Goal: Download file/media

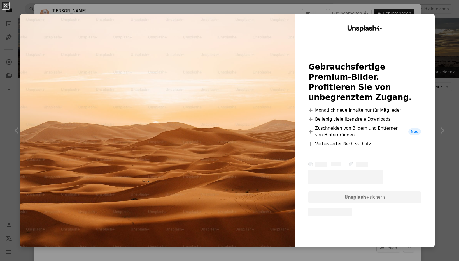
scroll to position [799, 0]
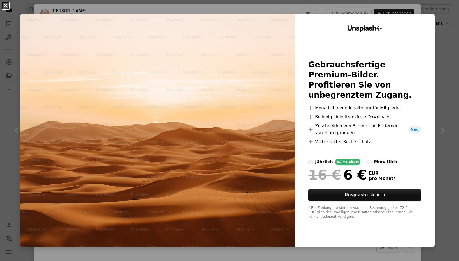
click at [8, 6] on button "An X shape" at bounding box center [5, 5] width 7 height 7
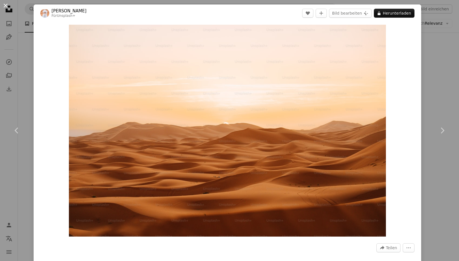
click at [8, 8] on button "An X shape" at bounding box center [5, 5] width 7 height 7
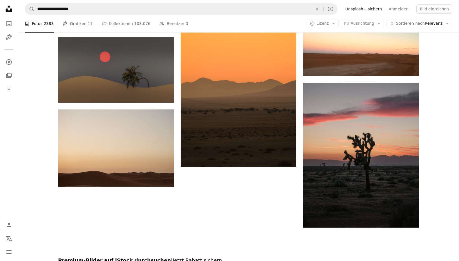
scroll to position [1441, 0]
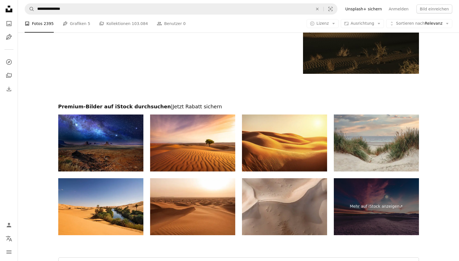
scroll to position [1009, 0]
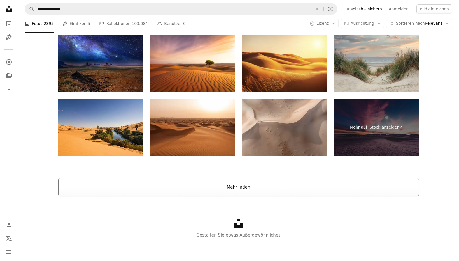
click at [241, 188] on button "Mehr laden" at bounding box center [238, 187] width 361 height 18
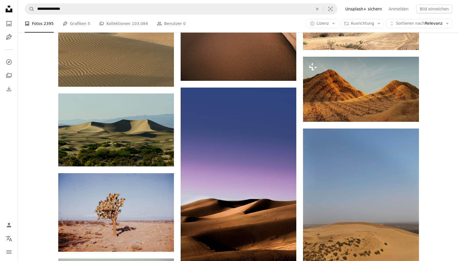
scroll to position [8555, 0]
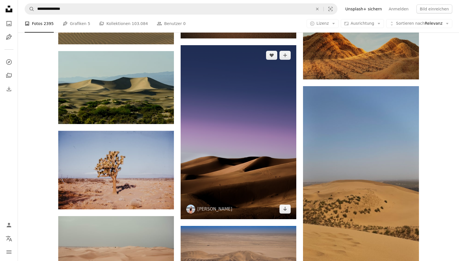
click at [254, 142] on img at bounding box center [239, 132] width 116 height 174
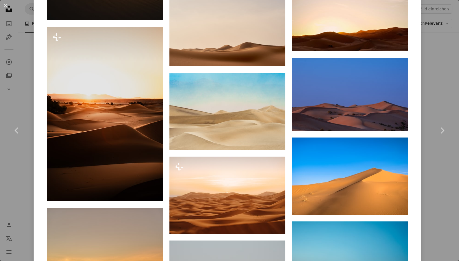
scroll to position [1025, 0]
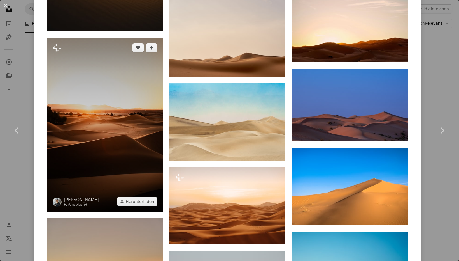
click at [130, 119] on img at bounding box center [105, 125] width 116 height 174
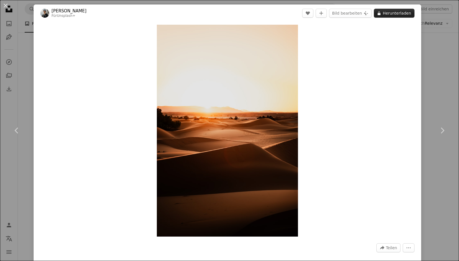
click at [405, 12] on button "A lock Herunterladen" at bounding box center [394, 13] width 41 height 9
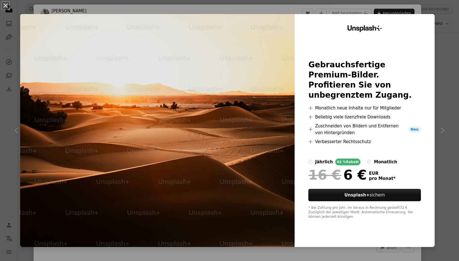
click at [255, 6] on div "An X shape Unsplash+ Gebrauchsfertige Premium-Bilder. Profitieren Sie von unbeg…" at bounding box center [229, 130] width 459 height 261
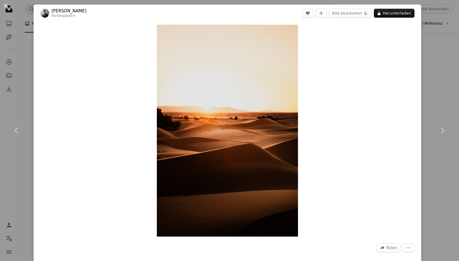
click at [9, 9] on button "An X shape" at bounding box center [5, 5] width 7 height 7
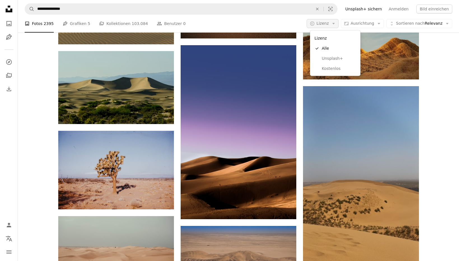
click at [336, 25] on icon "Arrow down" at bounding box center [333, 23] width 5 height 5
click at [336, 57] on span "Unsplash+" at bounding box center [339, 59] width 34 height 6
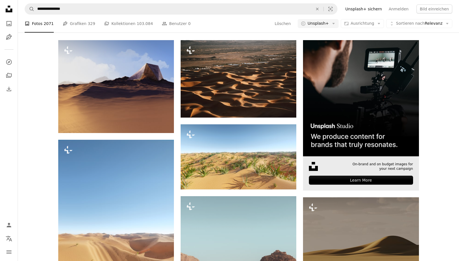
scroll to position [101, 0]
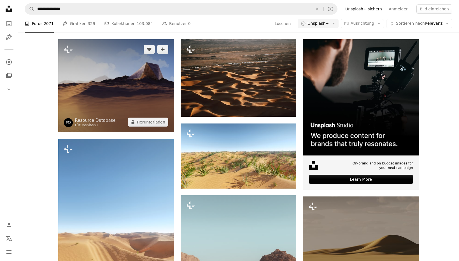
click at [165, 75] on img at bounding box center [116, 85] width 116 height 93
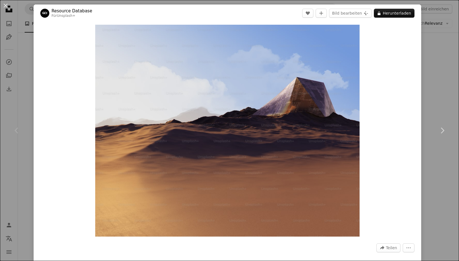
click at [70, 66] on div "Zoom in" at bounding box center [228, 130] width 388 height 217
click at [7, 6] on button "An X shape" at bounding box center [5, 5] width 7 height 7
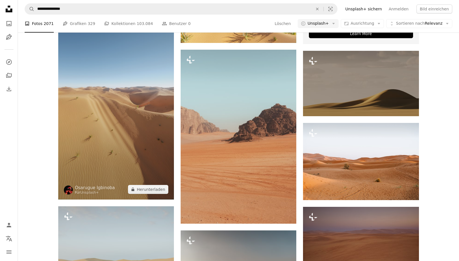
scroll to position [253, 0]
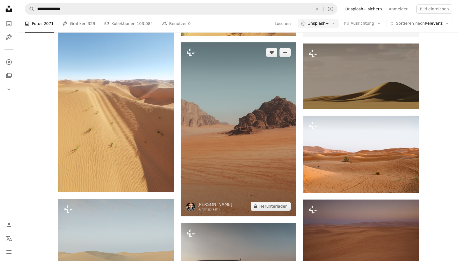
click at [208, 122] on img at bounding box center [239, 129] width 116 height 174
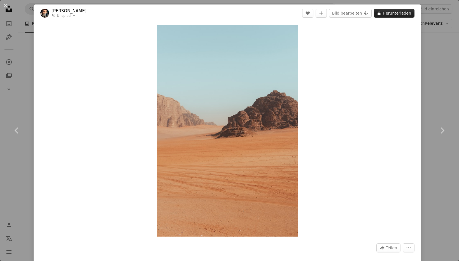
click at [408, 15] on button "A lock Herunterladen" at bounding box center [394, 13] width 41 height 9
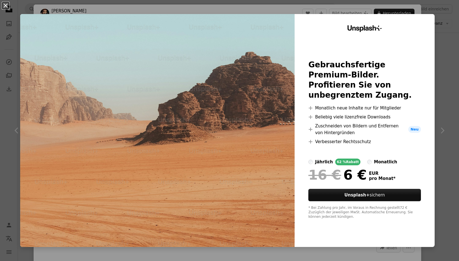
click at [6, 3] on button "An X shape" at bounding box center [5, 5] width 7 height 7
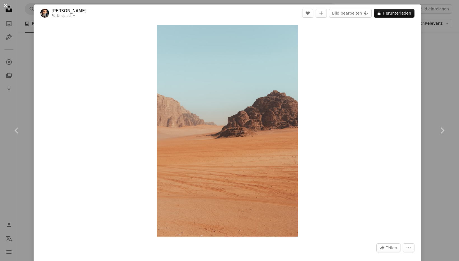
click at [8, 5] on button "An X shape" at bounding box center [5, 5] width 7 height 7
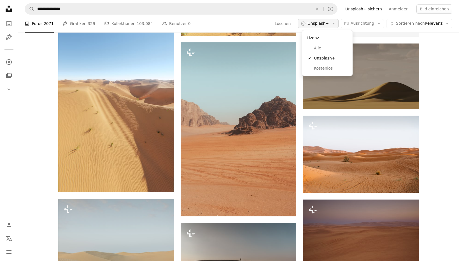
click at [336, 21] on icon "Arrow down" at bounding box center [333, 23] width 5 height 5
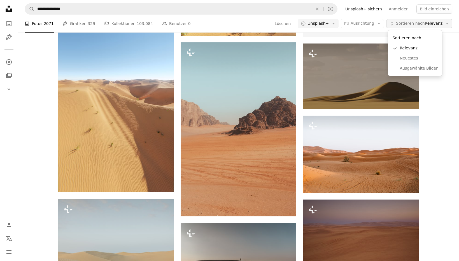
click at [428, 25] on span "Sortieren nach Relevanz" at bounding box center [419, 24] width 47 height 6
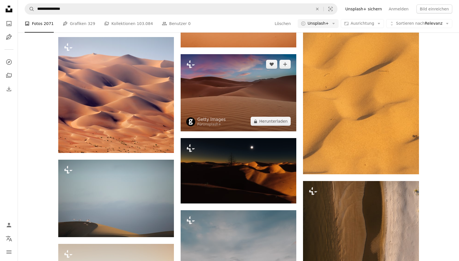
scroll to position [3765, 0]
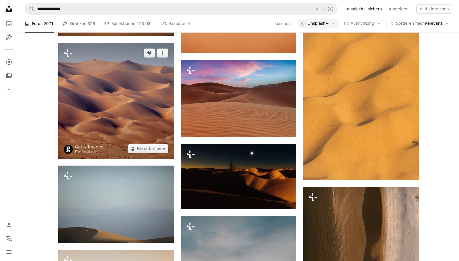
click at [148, 122] on img at bounding box center [116, 101] width 116 height 116
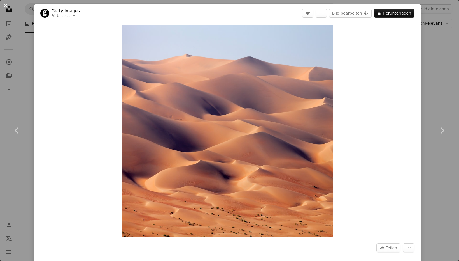
click at [3, 6] on button "An X shape" at bounding box center [5, 5] width 7 height 7
